Goal: Task Accomplishment & Management: Use online tool/utility

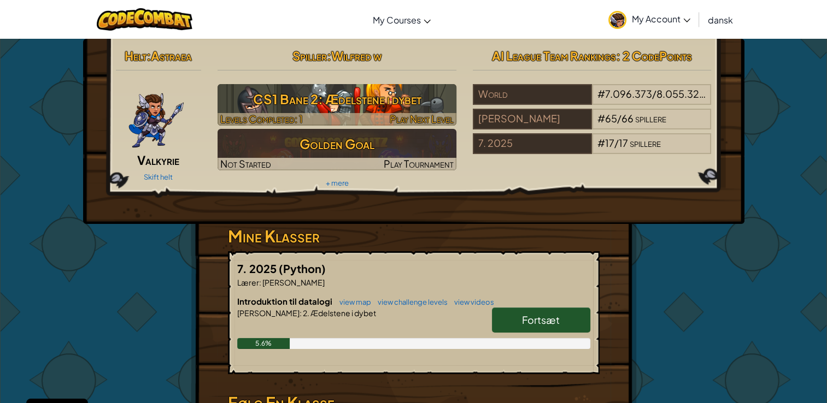
click at [373, 98] on h3 "CS1 Bane 2: Ædelstene i dybet" at bounding box center [336, 99] width 239 height 25
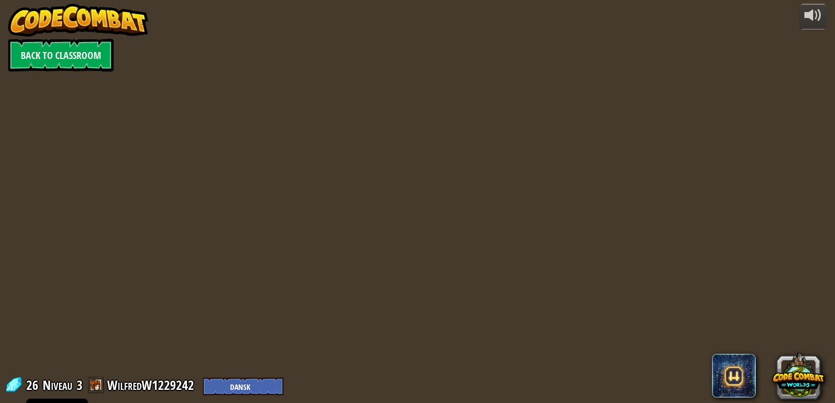
select select "da"
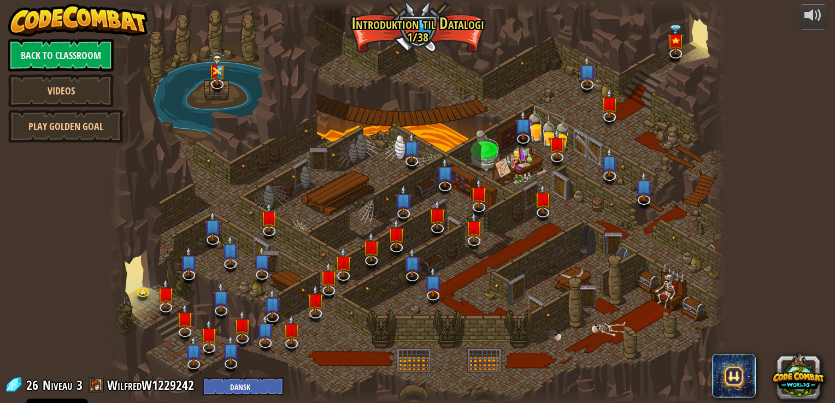
select select "da"
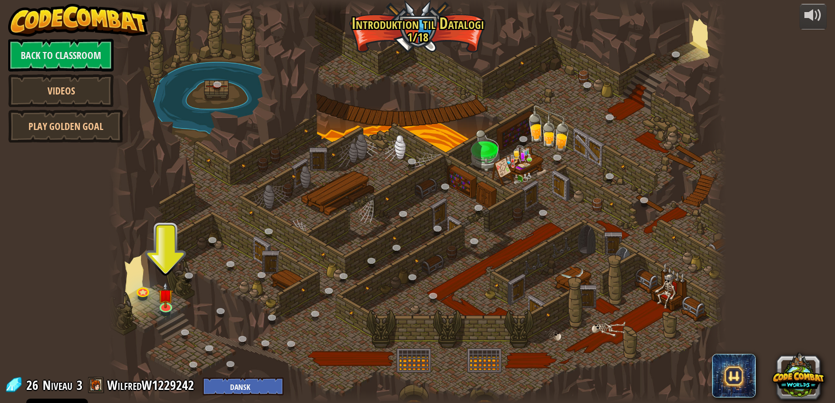
click at [92, 391] on span at bounding box center [96, 385] width 16 height 16
click at [100, 389] on span at bounding box center [96, 385] width 16 height 16
